Goal: Communication & Community: Answer question/provide support

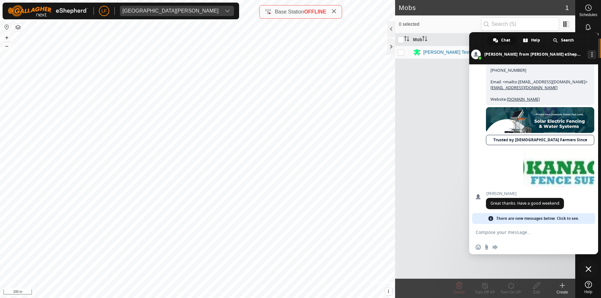
scroll to position [1139, 0]
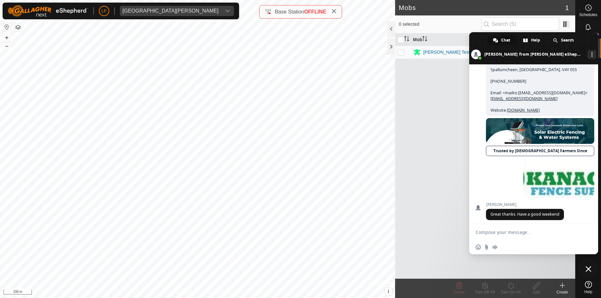
click at [477, 232] on textarea "Compose your message..." at bounding box center [526, 233] width 102 height 6
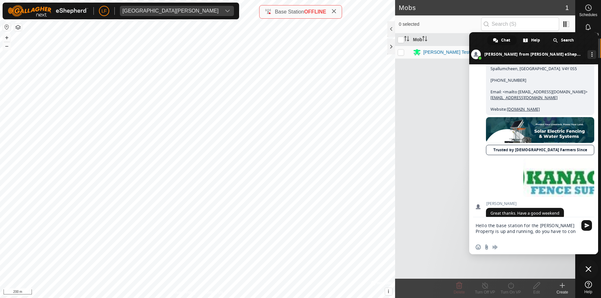
scroll to position [1146, 0]
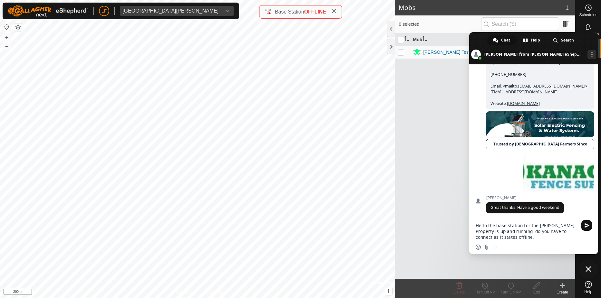
type textarea "Hello the base station for the [PERSON_NAME] Property is up and running, do you…"
click at [585, 223] on span "Send" at bounding box center [586, 225] width 11 height 11
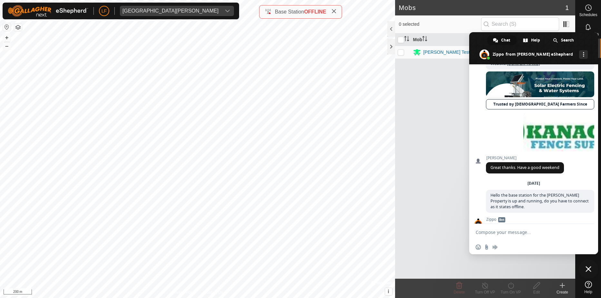
scroll to position [1427, 0]
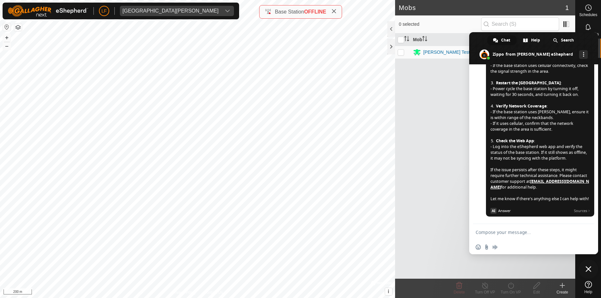
click at [563, 218] on div "Zippo Bot If the base station for the [PERSON_NAME] Property is showing as offl…" at bounding box center [540, 100] width 108 height 245
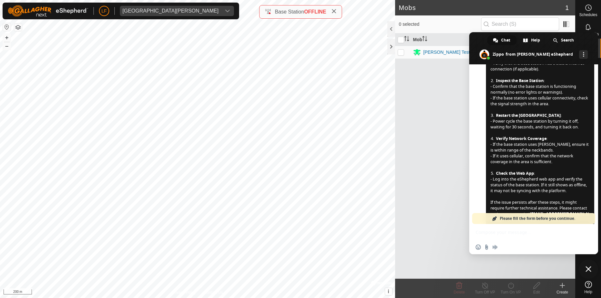
scroll to position [1328, 0]
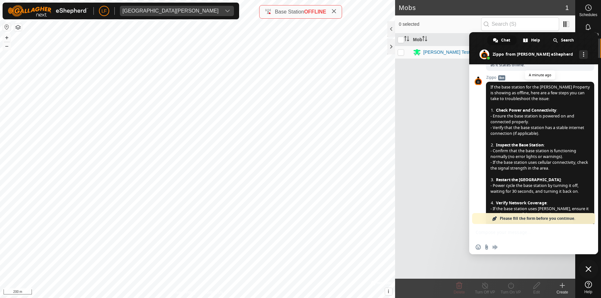
click at [490, 82] on span "If the base station for the [PERSON_NAME] Property is showing as offline, here …" at bounding box center [540, 198] width 108 height 232
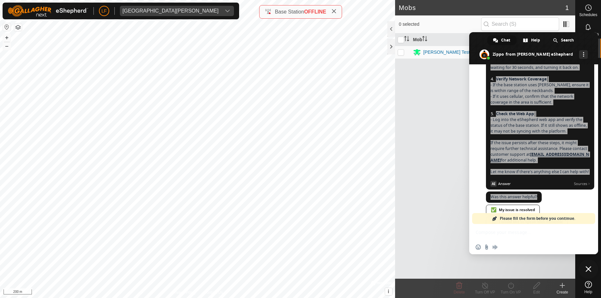
scroll to position [1478, 0]
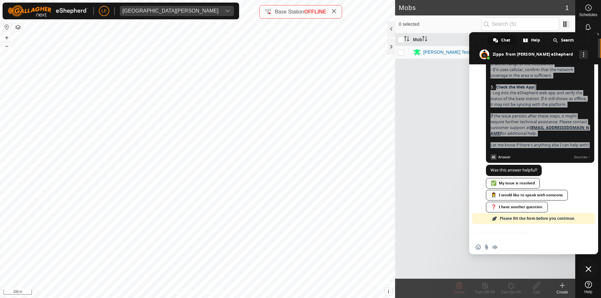
drag, startPoint x: 490, startPoint y: 83, endPoint x: 513, endPoint y: 155, distance: 75.7
click at [513, 155] on span "If the base station for the [PERSON_NAME] Property is showing as offline, here …" at bounding box center [539, 47] width 99 height 226
drag, startPoint x: 513, startPoint y: 155, endPoint x: 496, endPoint y: 114, distance: 44.2
copy div "If the base station for the [PERSON_NAME] Property is showing as offline, here …"
